Goal: Information Seeking & Learning: Learn about a topic

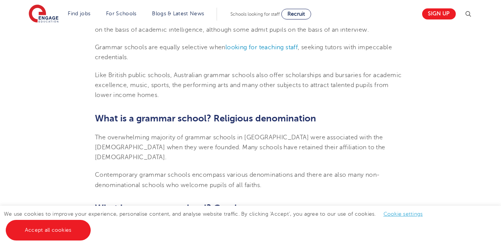
scroll to position [436, 0]
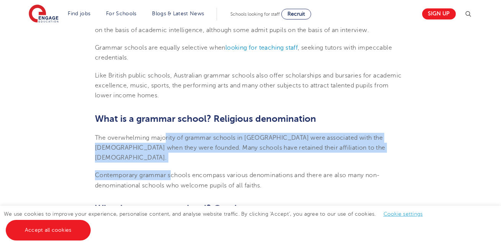
drag, startPoint x: 166, startPoint y: 124, endPoint x: 169, endPoint y: 155, distance: 31.1
click at [169, 172] on span "Contemporary grammar schools encompass various denominations and there are also…" at bounding box center [237, 180] width 285 height 17
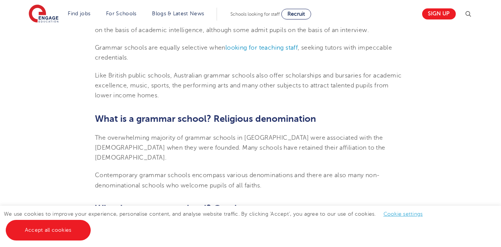
drag, startPoint x: 169, startPoint y: 155, endPoint x: 172, endPoint y: 164, distance: 8.8
click at [172, 172] on span "Contemporary grammar schools encompass various denominations and there are also…" at bounding box center [237, 180] width 285 height 17
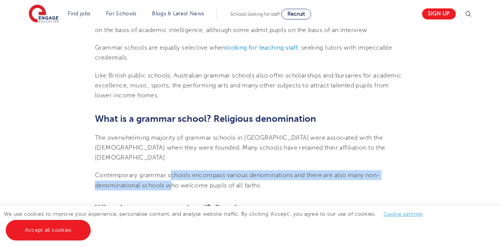
click at [172, 172] on span "Contemporary grammar schools encompass various denominations and there are also…" at bounding box center [237, 180] width 285 height 17
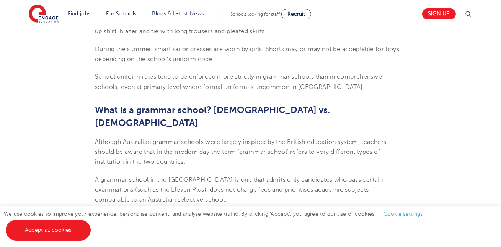
scroll to position [803, 0]
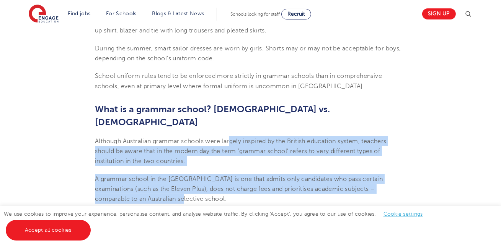
drag, startPoint x: 229, startPoint y: 111, endPoint x: 224, endPoint y: 172, distance: 60.6
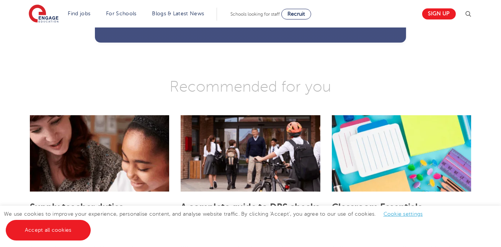
scroll to position [1187, 0]
